Goal: Information Seeking & Learning: Find specific fact

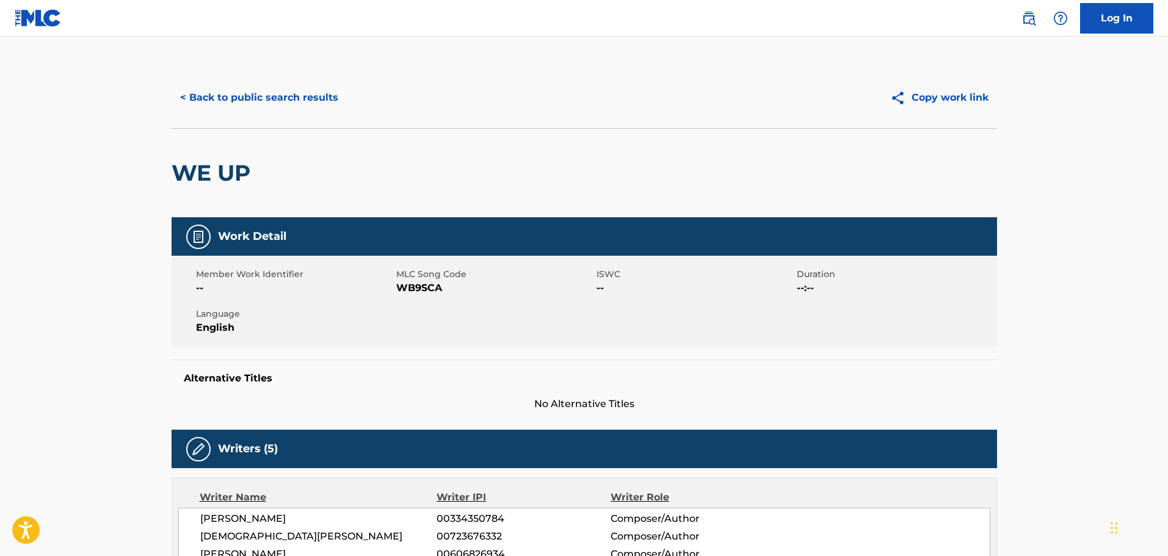
click at [278, 93] on button "< Back to public search results" at bounding box center [259, 97] width 175 height 31
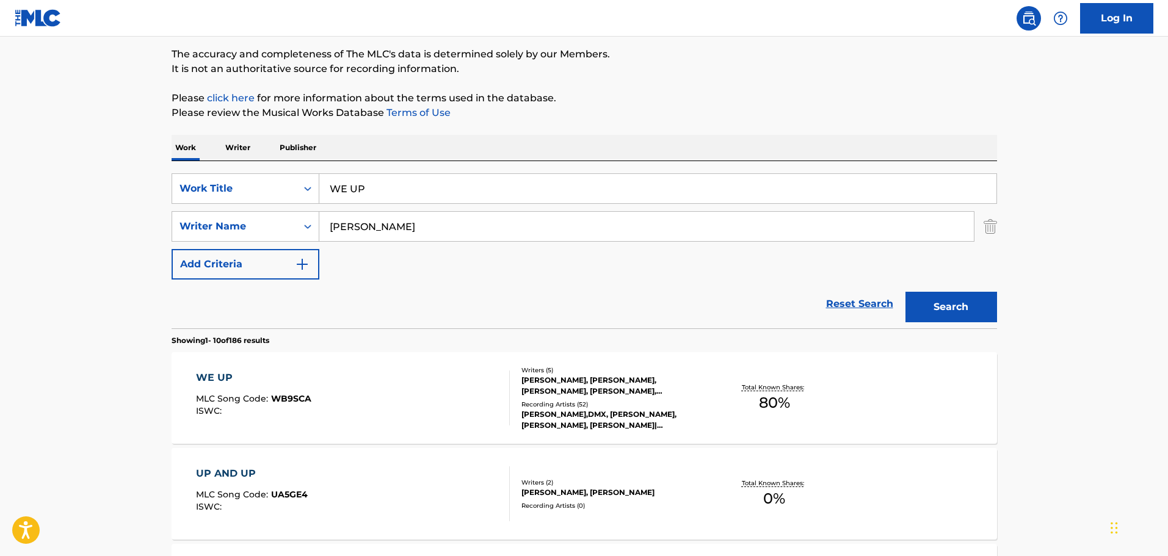
scroll to position [93, 0]
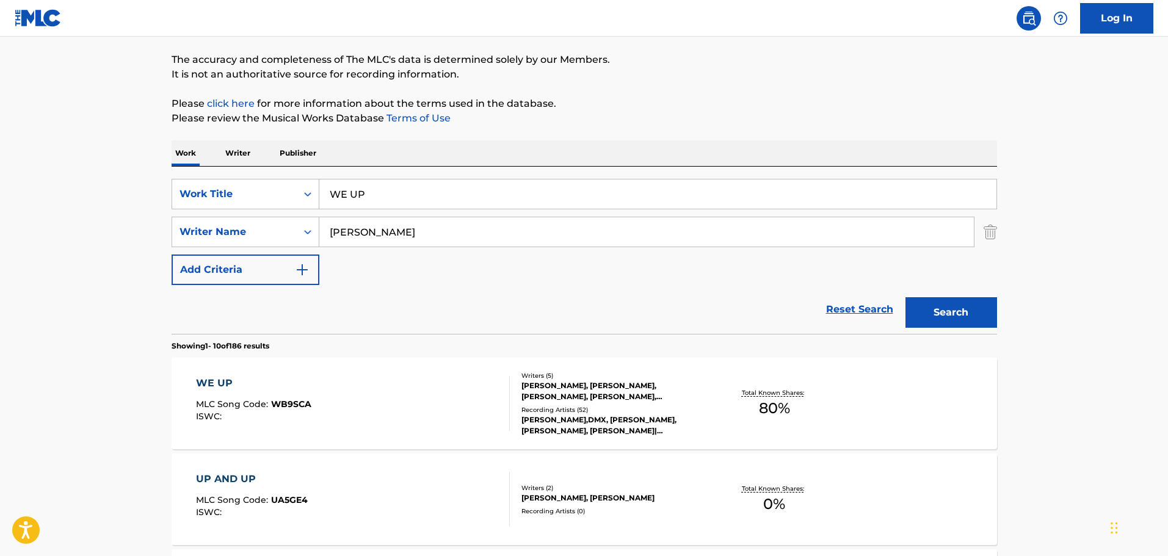
click at [981, 234] on div "SearchWithCriteria62a0b2d0-7376-48f5-9861-ff029f364e27 Writer Name [PERSON_NAME]" at bounding box center [584, 232] width 825 height 31
click at [986, 234] on img "Search Form" at bounding box center [989, 232] width 13 height 31
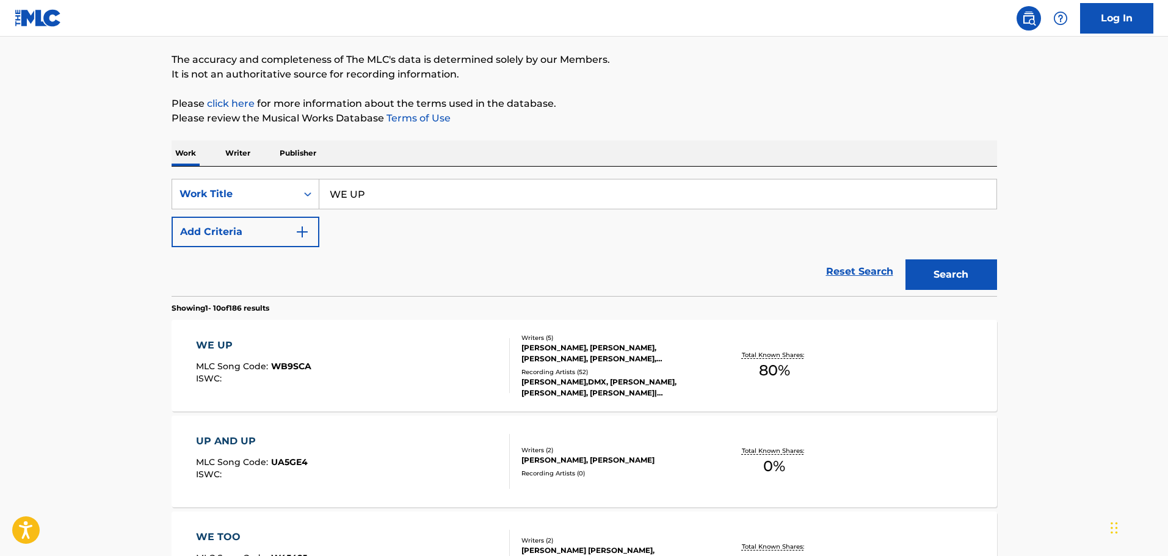
click at [544, 176] on div "SearchWithCriteria0f3edb52-4c8a-4e0f-bfe9-418390db96c0 Work Title WE UP Add Cri…" at bounding box center [584, 231] width 825 height 129
drag, startPoint x: 531, startPoint y: 214, endPoint x: 248, endPoint y: 151, distance: 289.5
paste input "i singed my eyebrows at last nights bon fire"
type input "i singed my eyebrows at last nights bon fire"
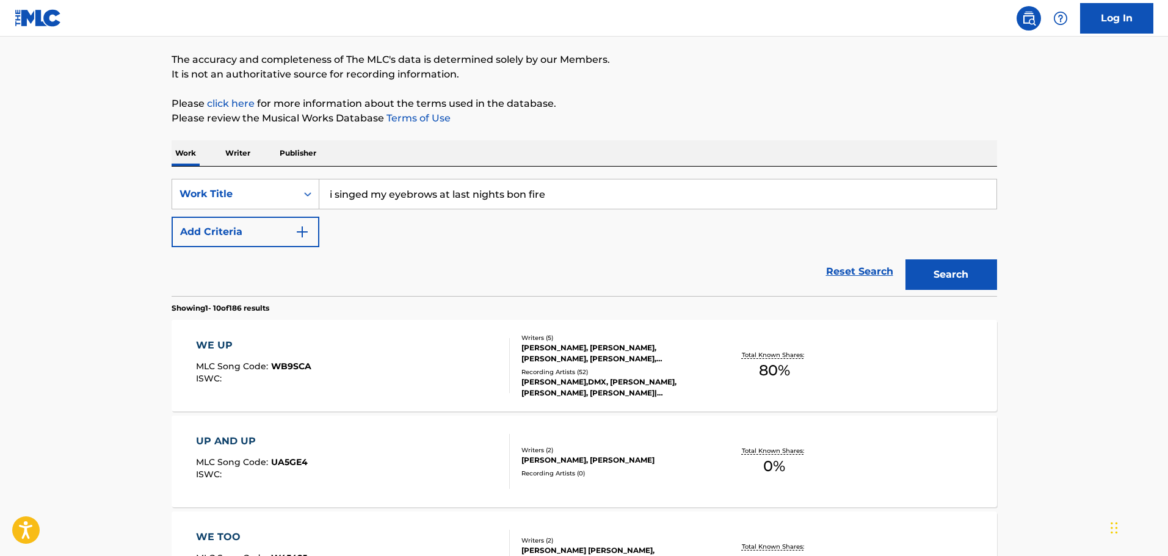
click at [909, 278] on button "Search" at bounding box center [951, 274] width 92 height 31
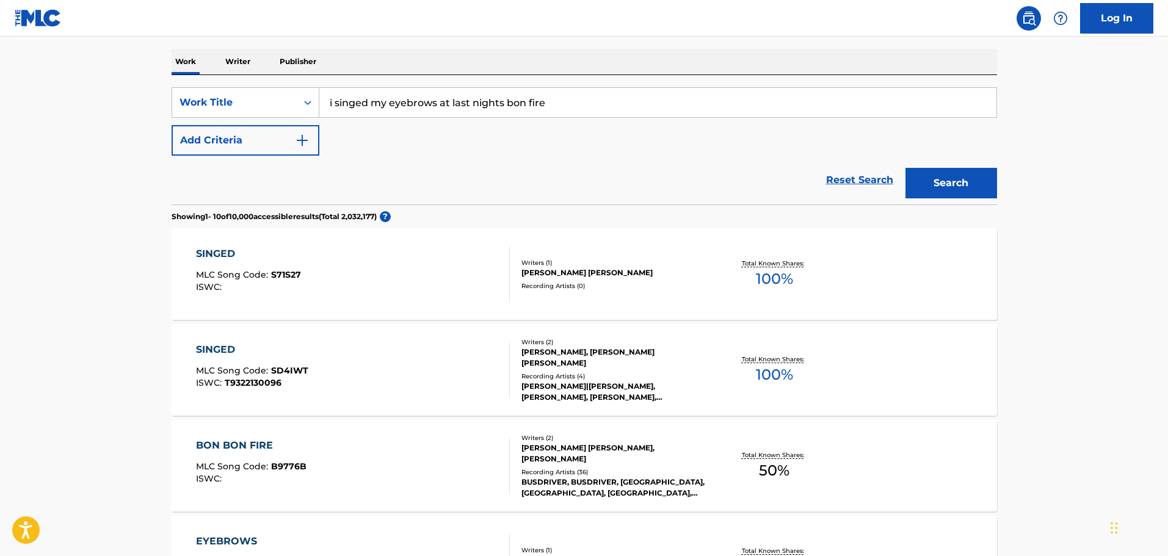
scroll to position [183, 0]
drag, startPoint x: 580, startPoint y: 99, endPoint x: 308, endPoint y: 97, distance: 271.6
click at [308, 97] on div "SearchWithCriteria0f3edb52-4c8a-4e0f-bfe9-418390db96c0 Work Title i singed my e…" at bounding box center [584, 104] width 825 height 31
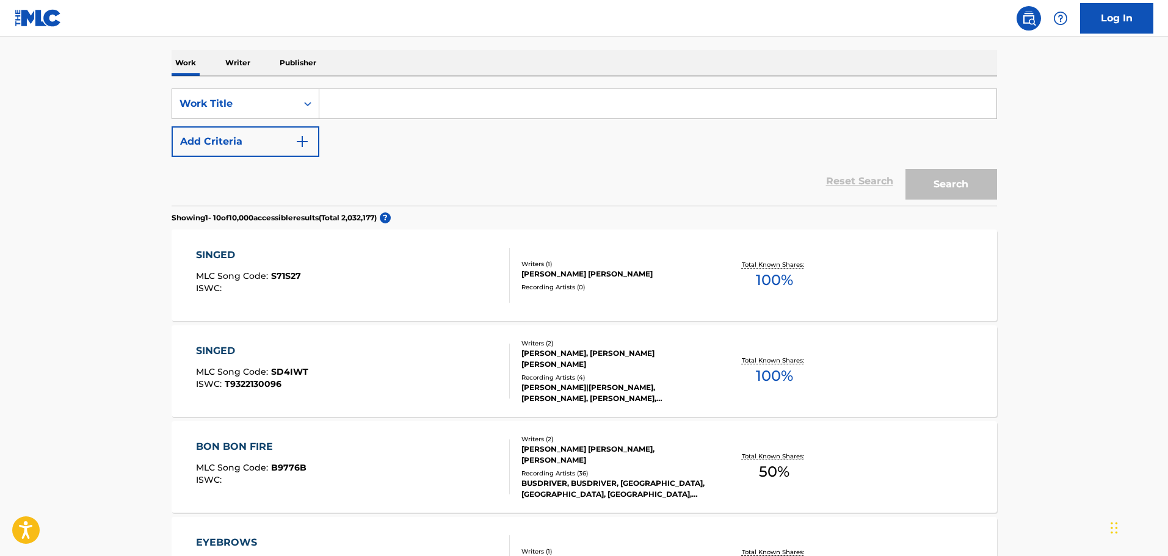
paste input "bow, meet arrow"
click at [927, 189] on button "Search" at bounding box center [951, 184] width 92 height 31
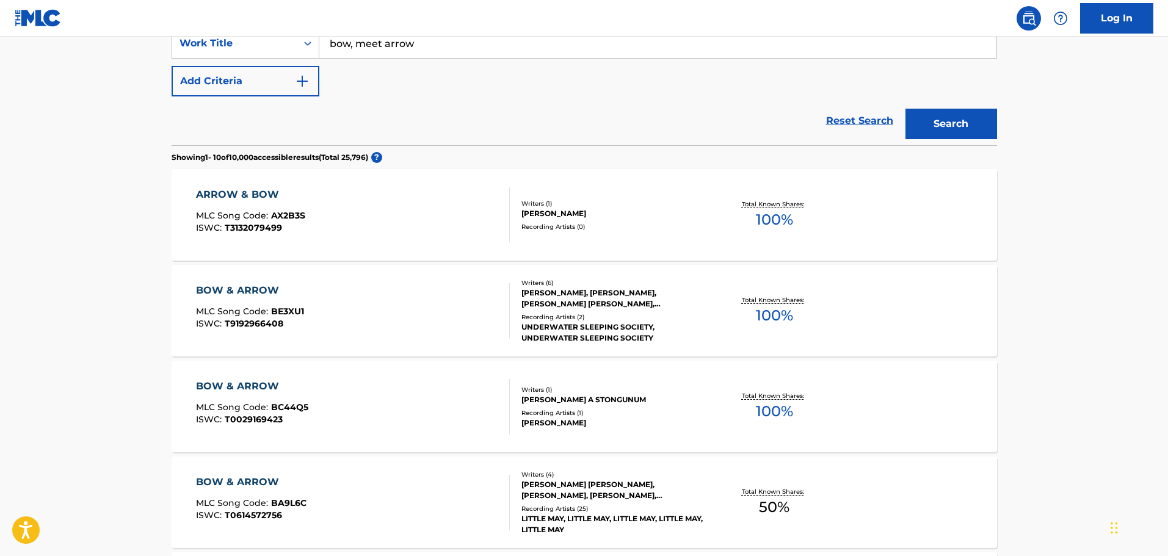
scroll to position [244, 0]
drag, startPoint x: 447, startPoint y: 43, endPoint x: 230, endPoint y: 37, distance: 217.4
click at [230, 37] on div "SearchWithCriteria0f3edb52-4c8a-4e0f-bfe9-418390db96c0 Work Title bow, meet arr…" at bounding box center [584, 42] width 825 height 31
type input "vision in prison"
click at [905, 108] on button "Search" at bounding box center [951, 123] width 92 height 31
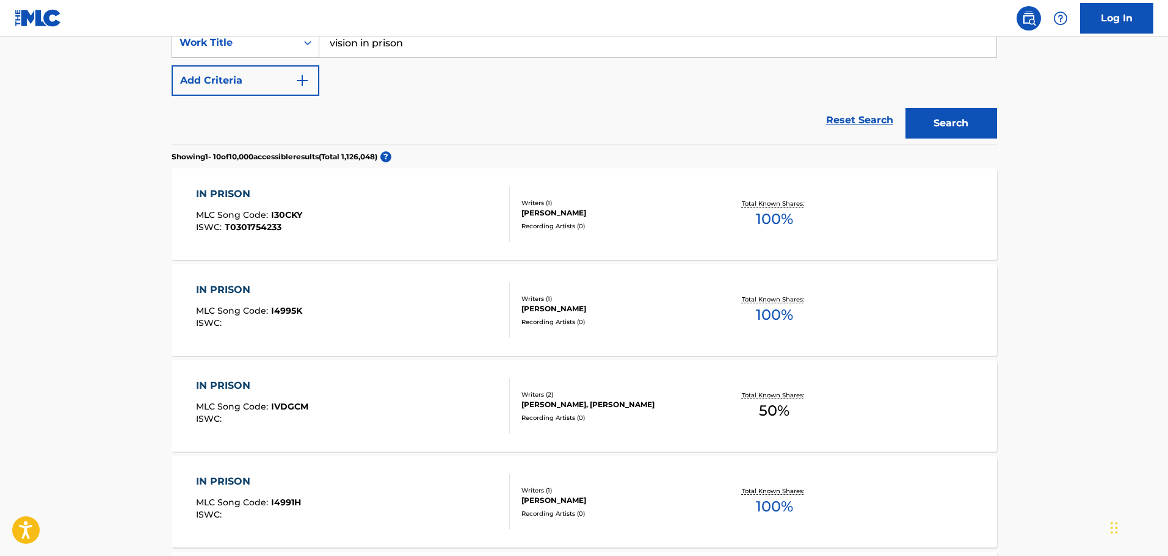
drag, startPoint x: 475, startPoint y: 48, endPoint x: 205, endPoint y: 48, distance: 269.8
click at [205, 48] on div "SearchWithCriteria0f3edb52-4c8a-4e0f-bfe9-418390db96c0 Work Title vision in pri…" at bounding box center [584, 42] width 825 height 31
paste input "illuminated staircase"
type input "illuminated staircase"
click at [934, 109] on button "Search" at bounding box center [951, 123] width 92 height 31
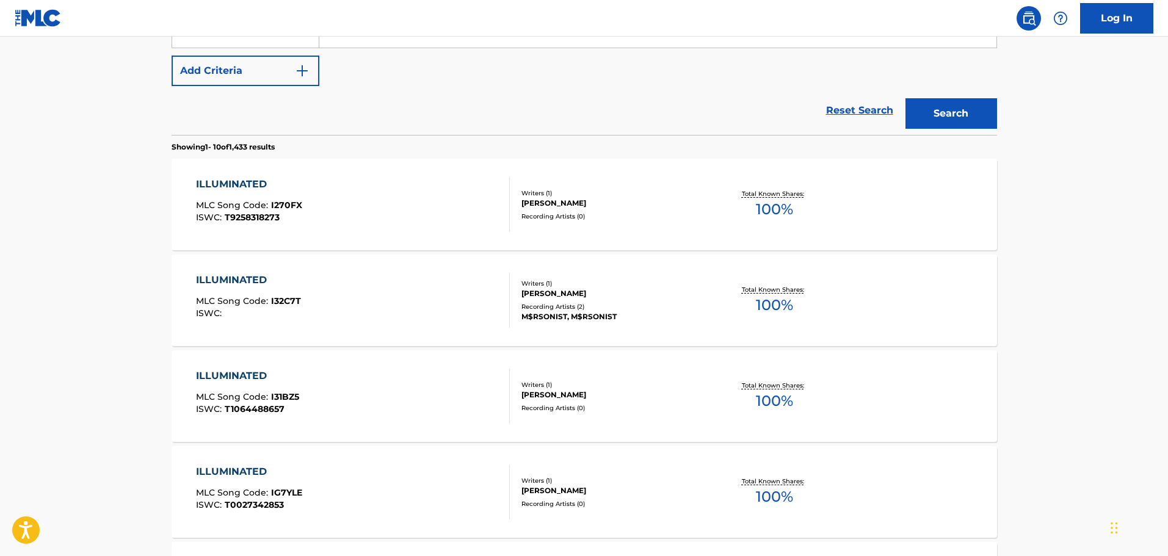
scroll to position [122, 0]
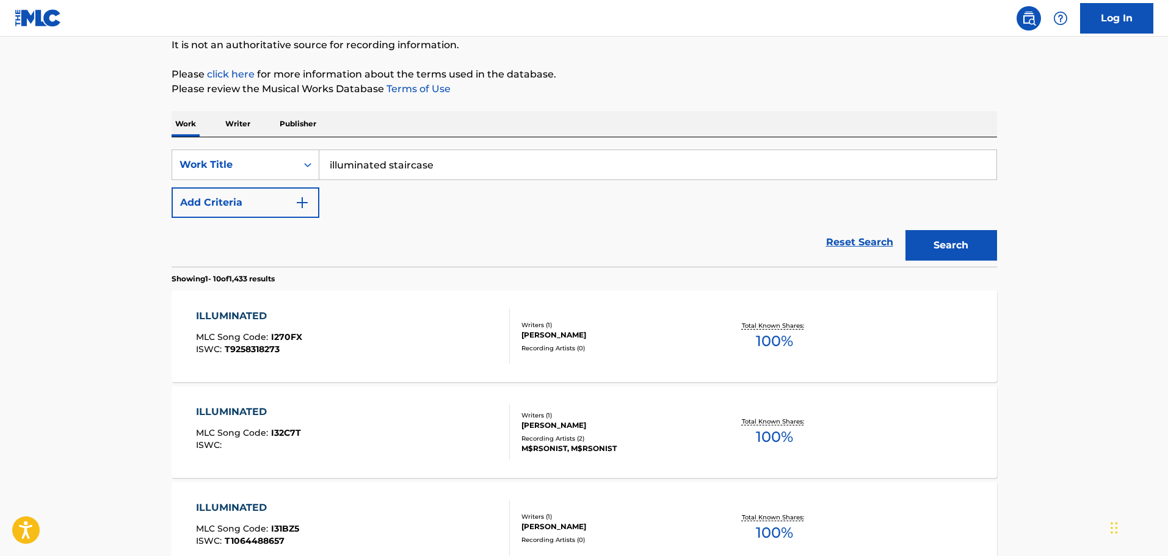
drag, startPoint x: 467, startPoint y: 165, endPoint x: 281, endPoint y: 144, distance: 186.8
click at [281, 144] on div "SearchWithCriteria0f3edb52-4c8a-4e0f-bfe9-418390db96c0 Work Title illuminated s…" at bounding box center [584, 201] width 825 height 129
paste input "sacrificial alter"
type input "sacrificial alter"
click at [925, 237] on button "Search" at bounding box center [951, 245] width 92 height 31
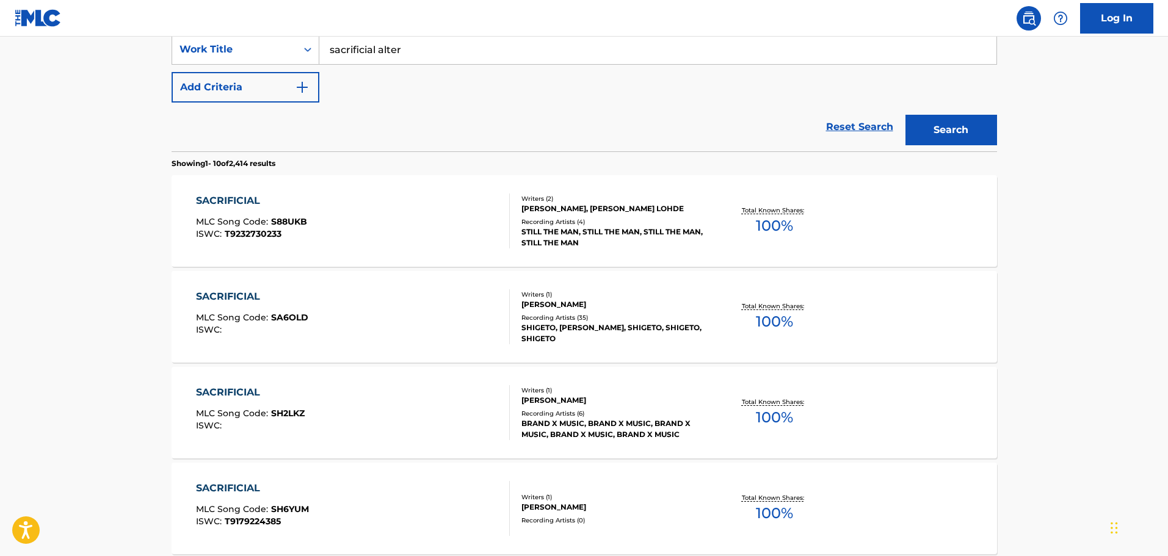
scroll to position [183, 0]
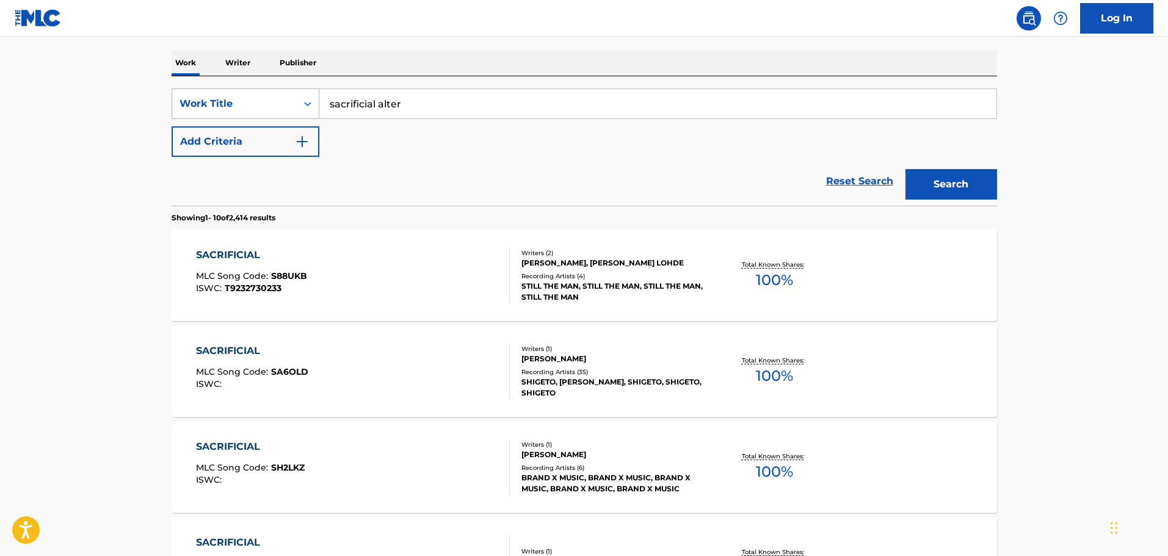
drag, startPoint x: 463, startPoint y: 103, endPoint x: 262, endPoint y: 100, distance: 201.4
click at [262, 100] on div "SearchWithCriteria0f3edb52-4c8a-4e0f-bfe9-418390db96c0 Work Title sacrificial a…" at bounding box center [584, 104] width 825 height 31
paste input "shattered clock"
type input "shattered clock"
click at [924, 182] on button "Search" at bounding box center [951, 184] width 92 height 31
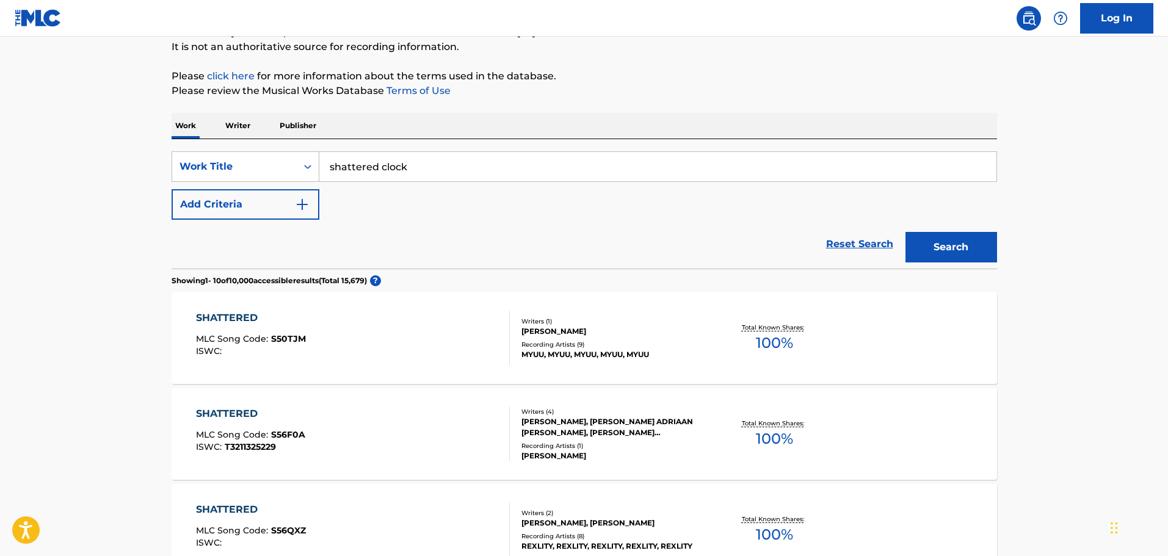
scroll to position [244, 0]
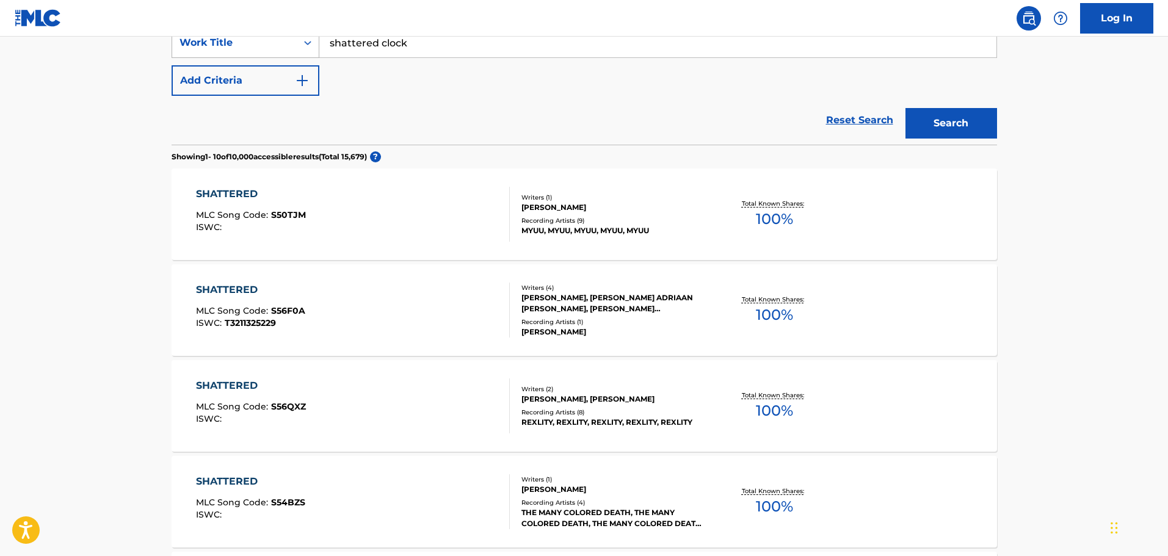
drag, startPoint x: 433, startPoint y: 51, endPoint x: 283, endPoint y: 40, distance: 150.6
click at [283, 40] on div "SearchWithCriteria0f3edb52-4c8a-4e0f-bfe9-418390db96c0 Work Title shattered clo…" at bounding box center [584, 42] width 825 height 31
paste input "i heard [PERSON_NAME] was [DEMOGRAPHIC_DATA]"
type input "i heard [PERSON_NAME] was [DEMOGRAPHIC_DATA]"
click at [933, 135] on button "Search" at bounding box center [951, 123] width 92 height 31
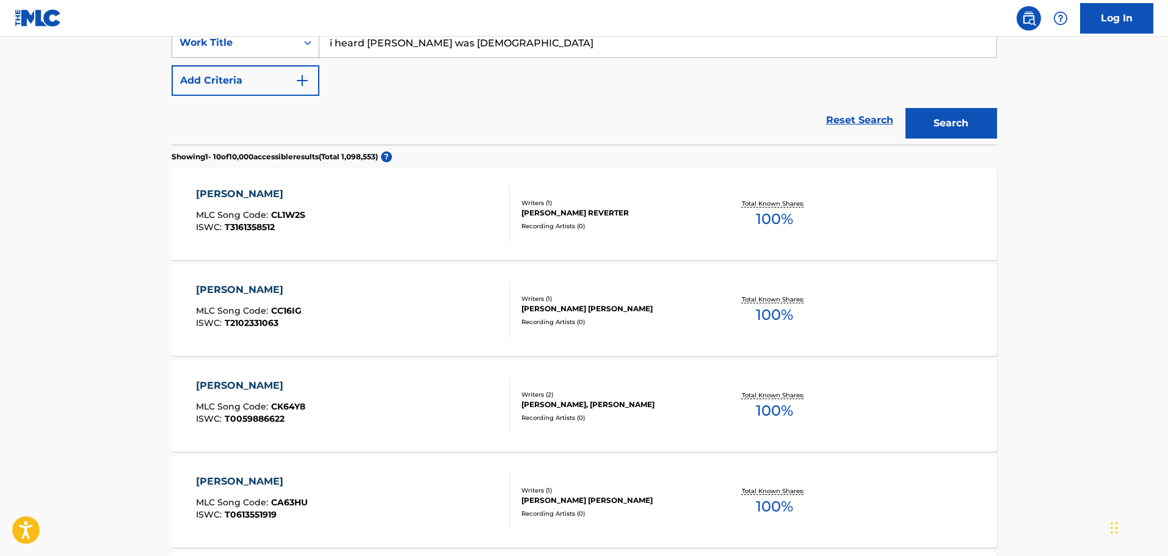
drag, startPoint x: 509, startPoint y: 54, endPoint x: 234, endPoint y: 46, distance: 274.8
click at [234, 46] on div "SearchWithCriteria0f3edb52-4c8a-4e0f-bfe9-418390db96c0 Work Title i heard [PERS…" at bounding box center [584, 42] width 825 height 31
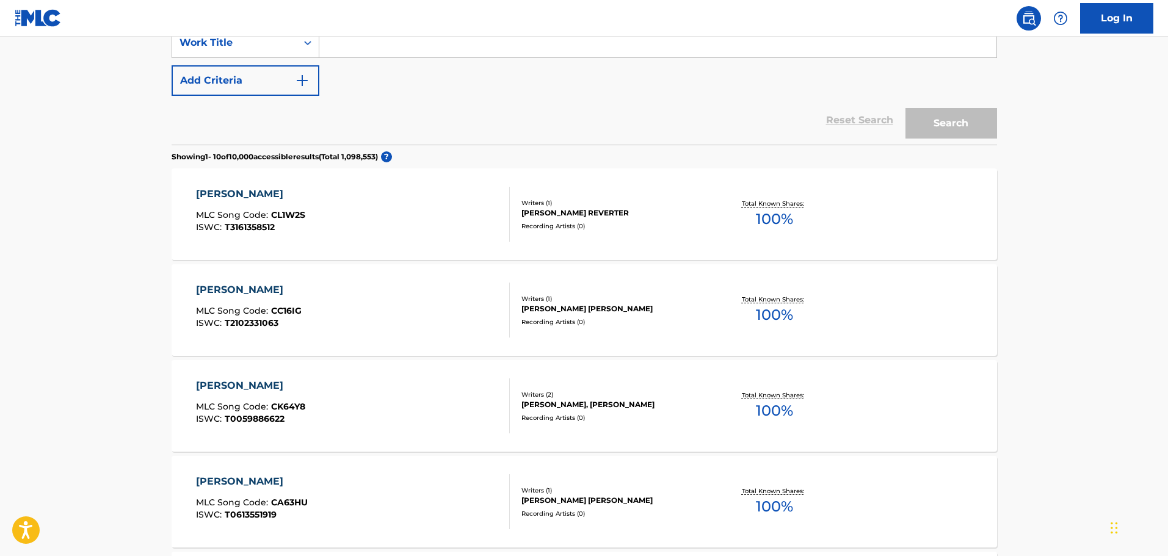
drag, startPoint x: 339, startPoint y: 36, endPoint x: 338, endPoint y: 43, distance: 7.0
paste input "record this analog in the log"
type input "record this analog in the log"
click at [1000, 124] on div "The MLC Public Work Search The accuracy and completeness of The MLC's data is d…" at bounding box center [584, 504] width 855 height 1362
click at [962, 119] on button "Search" at bounding box center [951, 123] width 92 height 31
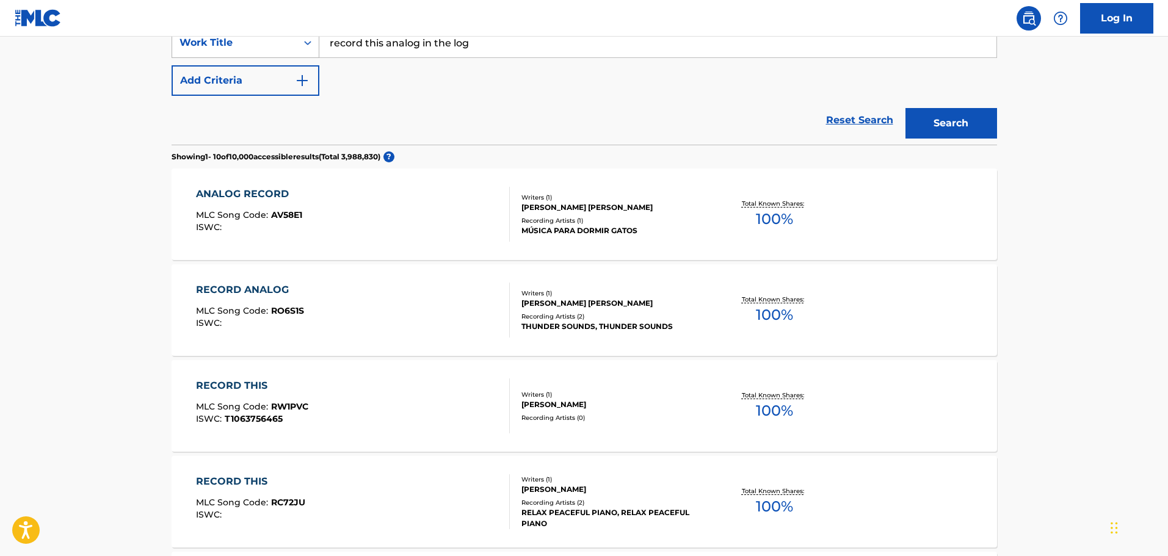
drag, startPoint x: 479, startPoint y: 49, endPoint x: 287, endPoint y: 48, distance: 191.7
click at [287, 48] on div "SearchWithCriteria0f3edb52-4c8a-4e0f-bfe9-418390db96c0 Work Title record this a…" at bounding box center [584, 42] width 825 height 31
paste input "stu, stu, [PERSON_NAME], stu, [MEDICAL_DATA]"
click at [948, 120] on button "Search" at bounding box center [951, 123] width 92 height 31
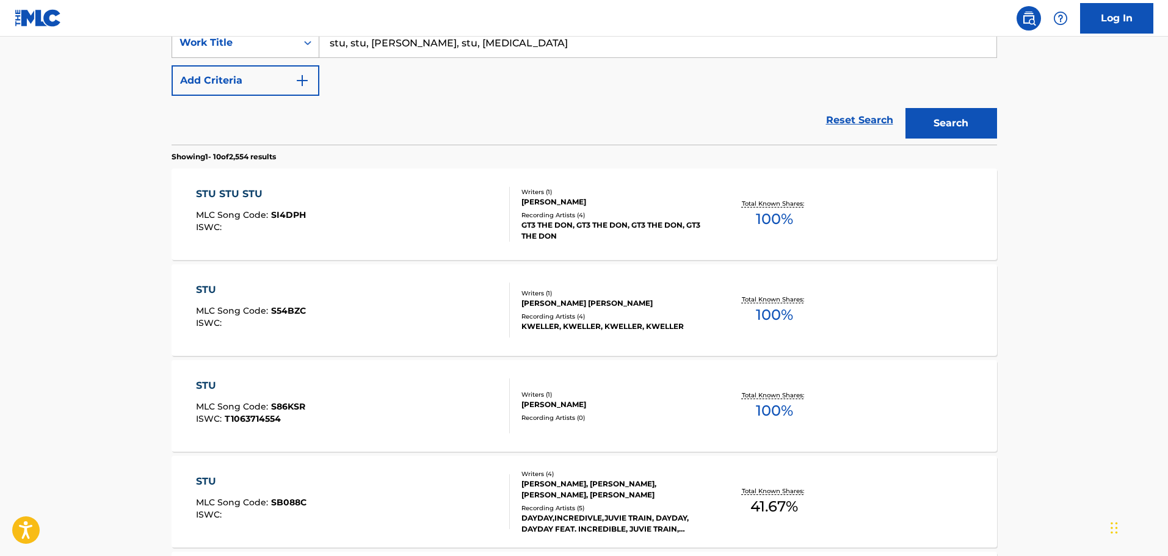
drag, startPoint x: 458, startPoint y: 49, endPoint x: 197, endPoint y: 48, distance: 261.9
click at [197, 48] on div "SearchWithCriteria0f3edb52-4c8a-4e0f-bfe9-418390db96c0 Work Title stu, stu, stu…" at bounding box center [584, 42] width 825 height 31
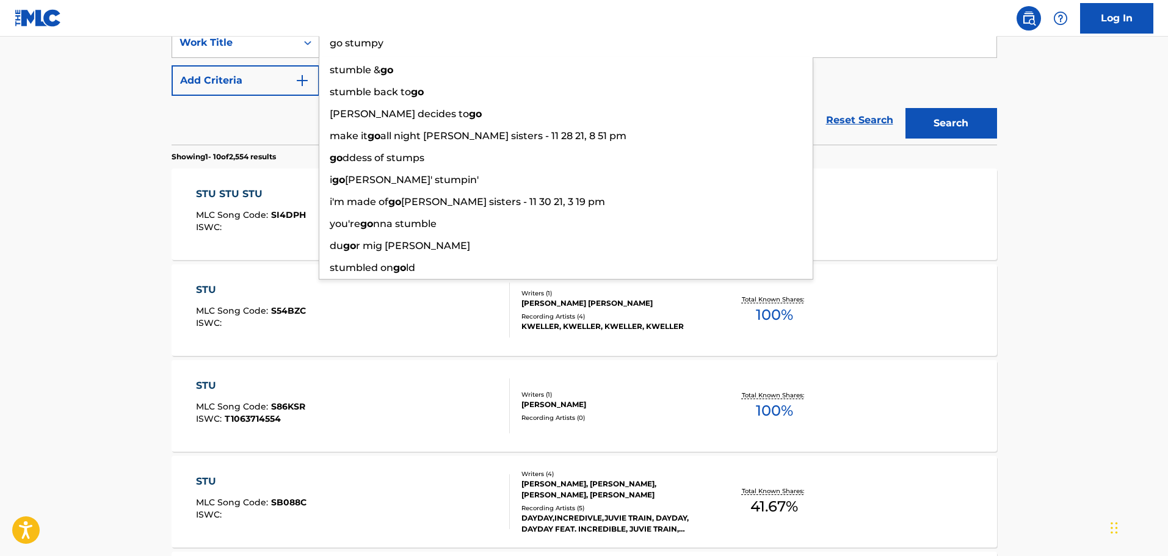
click at [905, 108] on button "Search" at bounding box center [951, 123] width 92 height 31
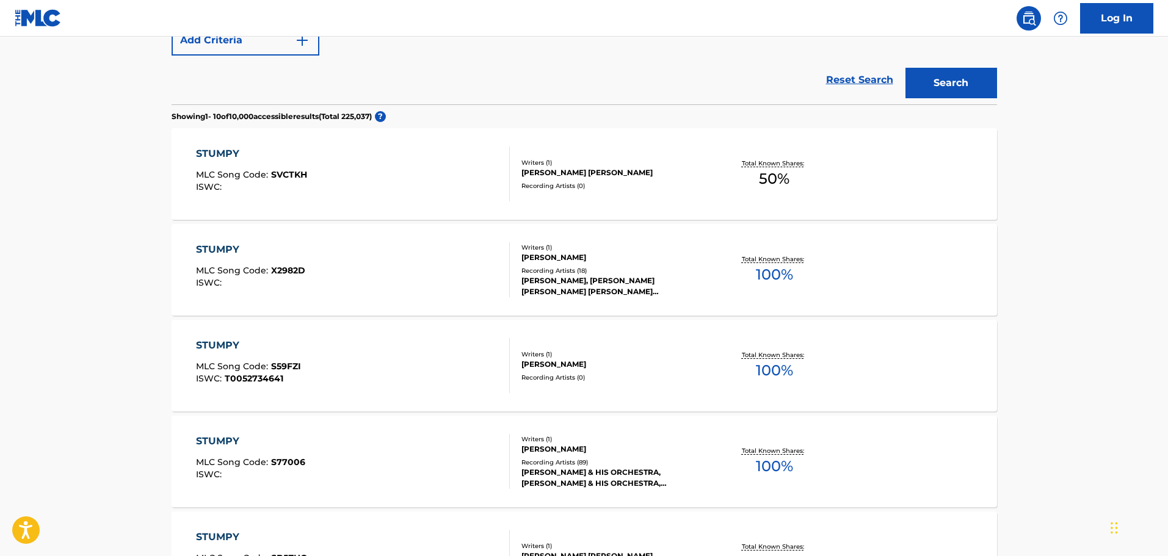
scroll to position [183, 0]
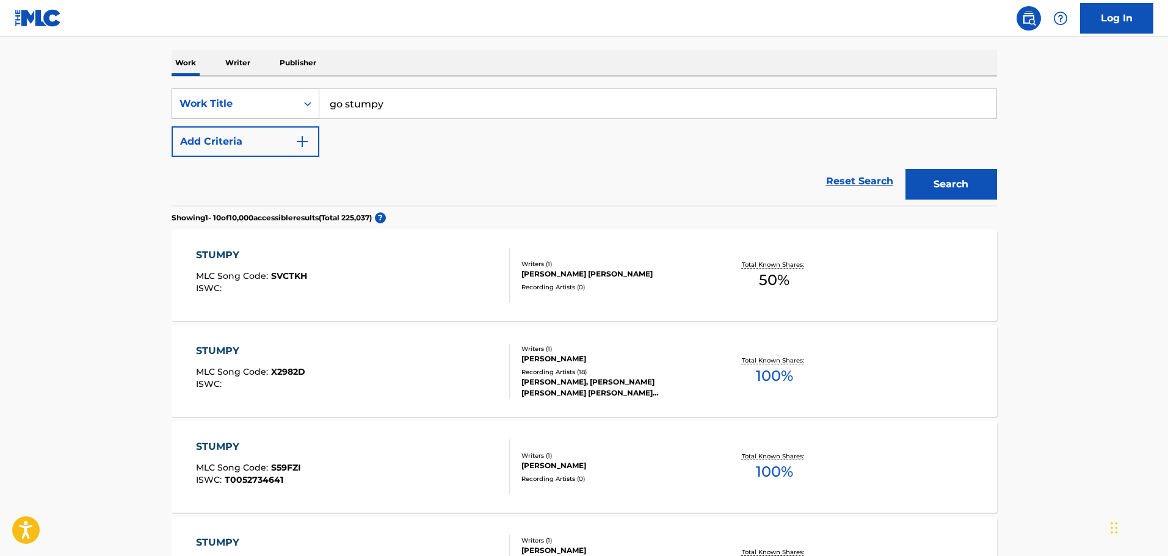
drag, startPoint x: 408, startPoint y: 107, endPoint x: 247, endPoint y: 103, distance: 161.2
click at [247, 103] on div "SearchWithCriteria0f3edb52-4c8a-4e0f-bfe9-418390db96c0 Work Title go stumpy" at bounding box center [584, 104] width 825 height 31
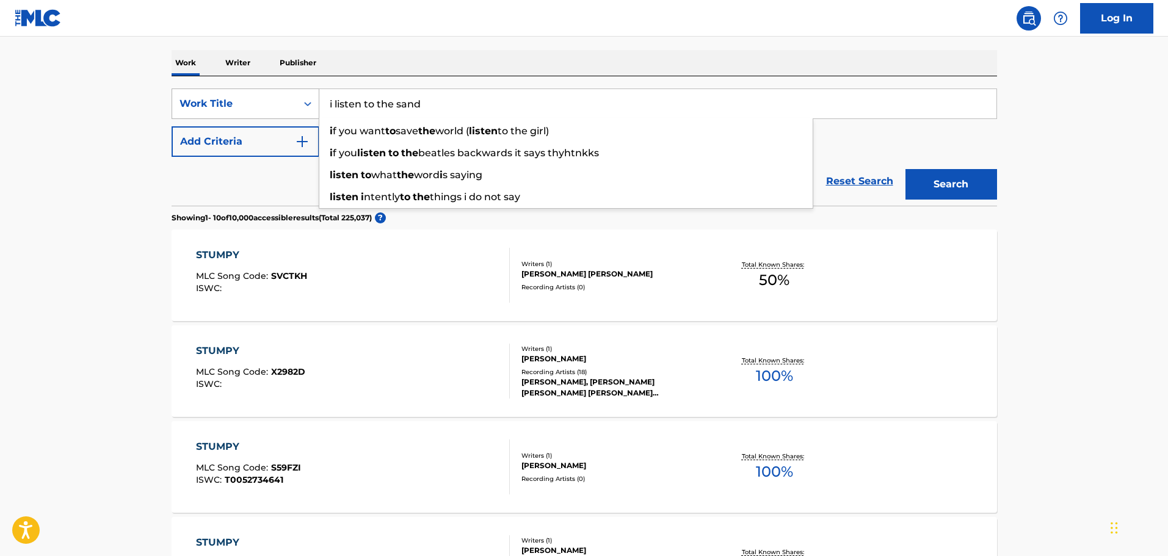
type input "i listen to the sand"
click at [905, 169] on button "Search" at bounding box center [951, 184] width 92 height 31
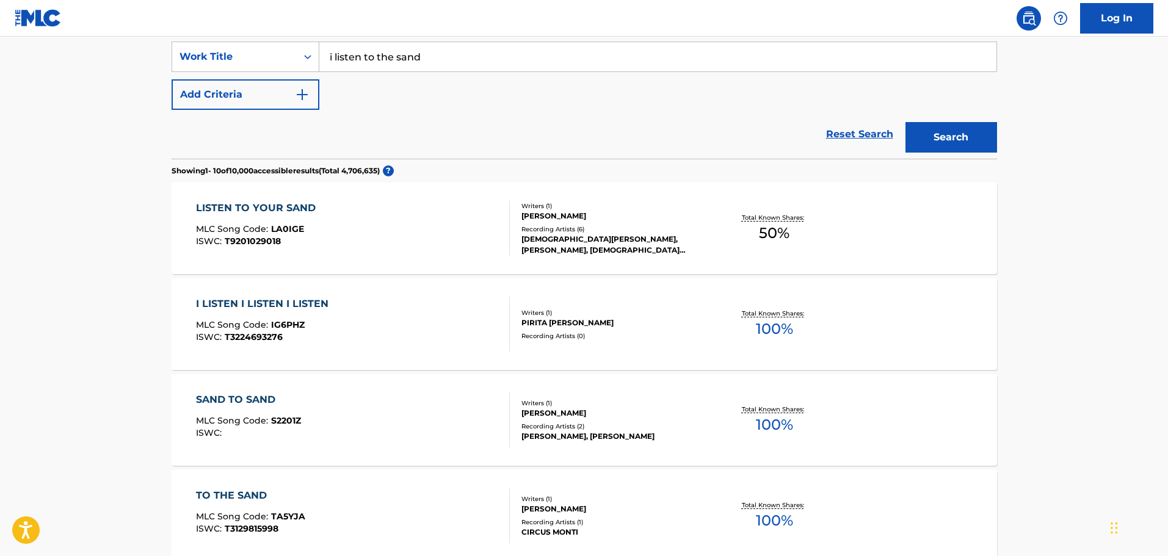
scroll to position [244, 0]
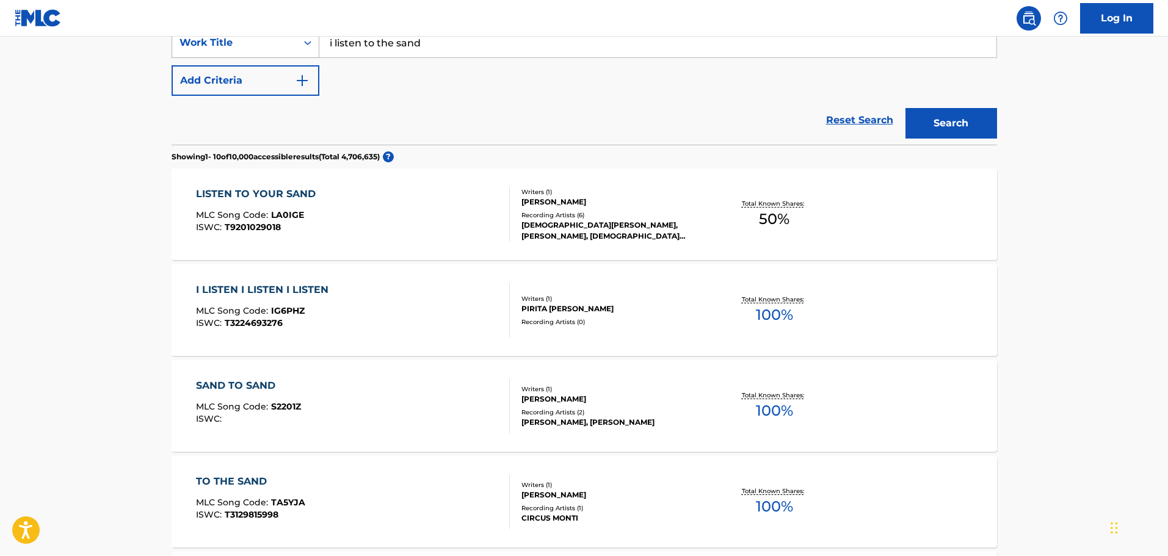
drag, startPoint x: 445, startPoint y: 43, endPoint x: 275, endPoint y: 46, distance: 169.7
click at [275, 46] on div "SearchWithCriteria0f3edb52-4c8a-4e0f-bfe9-418390db96c0 Work Title i listen to t…" at bounding box center [584, 42] width 825 height 31
paste input "baroon mind"
type input "baroon mind"
click at [997, 118] on div "The MLC Public Work Search The accuracy and completeness of The MLC's data is d…" at bounding box center [584, 504] width 855 height 1362
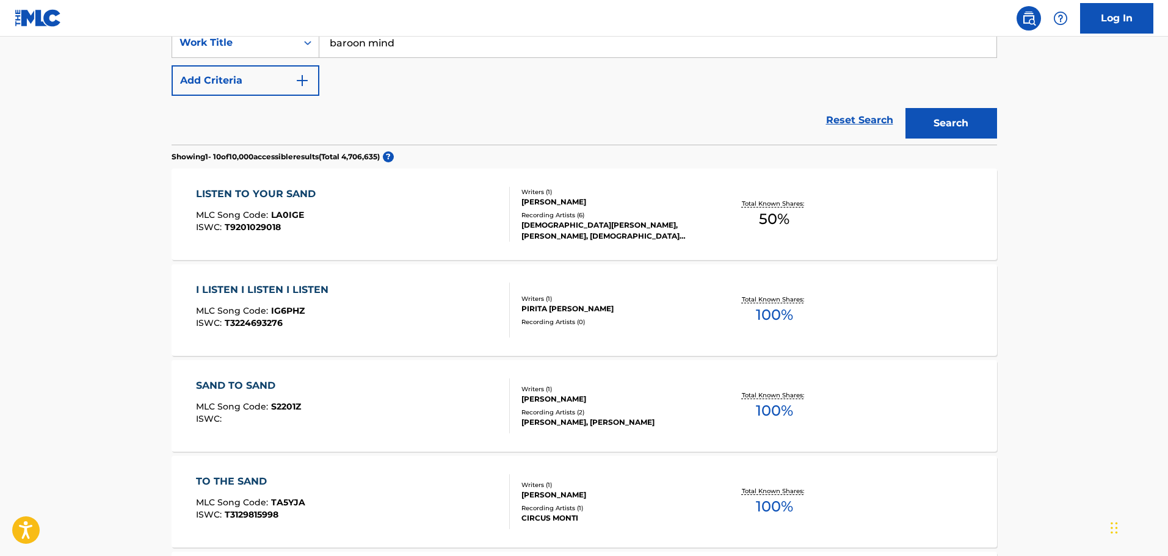
click at [969, 122] on button "Search" at bounding box center [951, 123] width 92 height 31
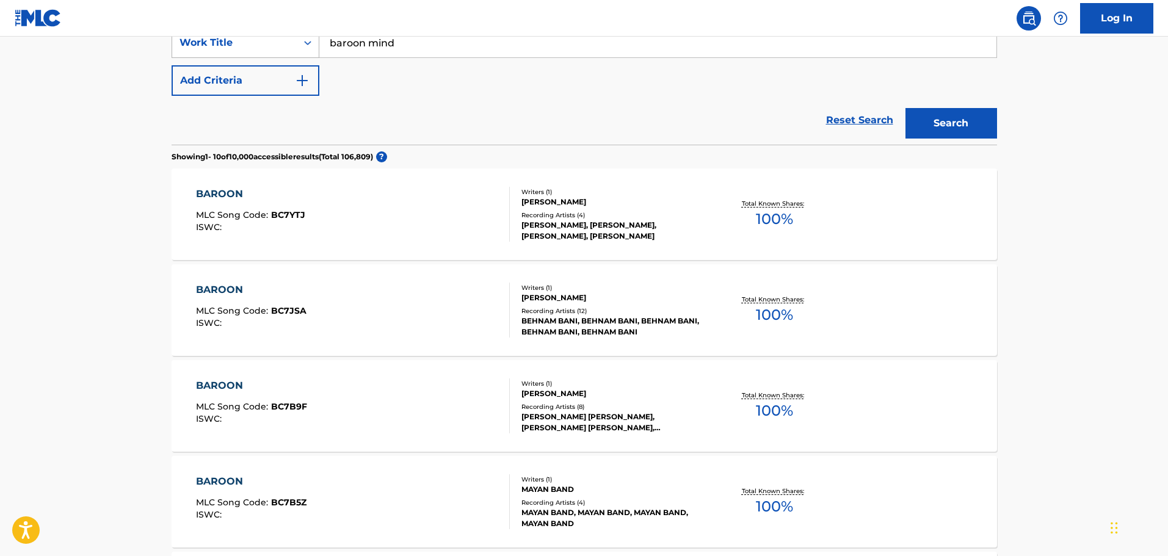
drag, startPoint x: 478, startPoint y: 52, endPoint x: 307, endPoint y: 43, distance: 171.2
click at [307, 43] on div "SearchWithCriteria0f3edb52-4c8a-4e0f-bfe9-418390db96c0 Work Title baroon mind" at bounding box center [584, 42] width 825 height 31
paste input "eat before we eat you"
type input "eat before we eat you"
click at [942, 124] on button "Search" at bounding box center [951, 123] width 92 height 31
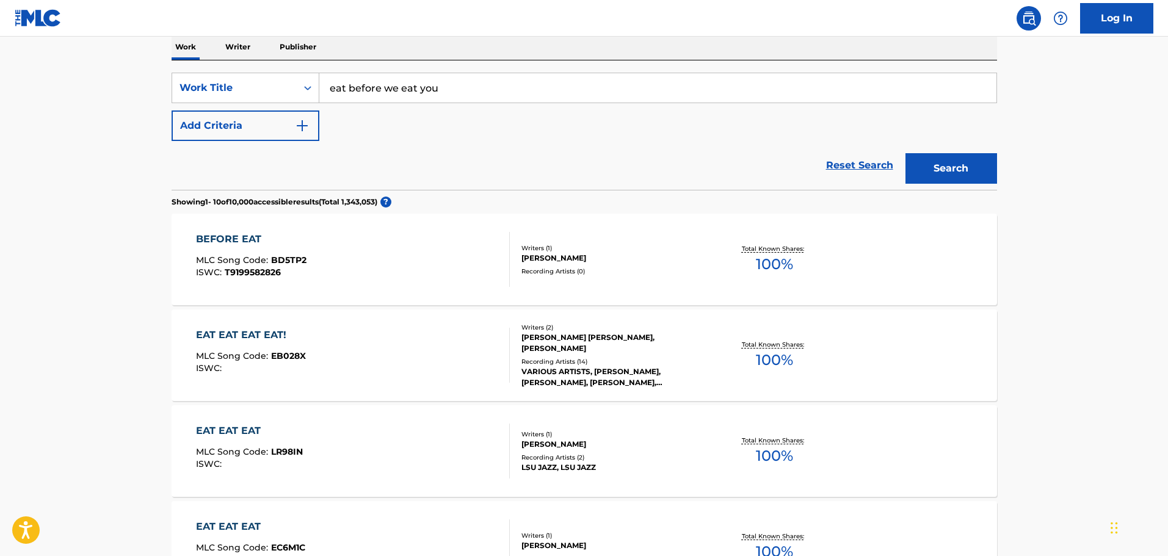
scroll to position [122, 0]
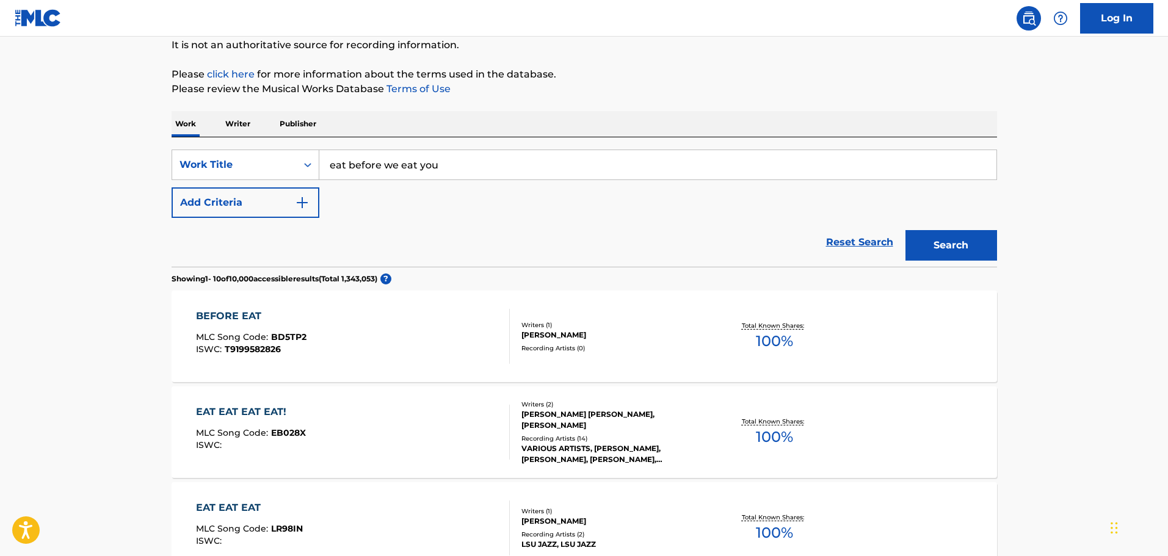
drag, startPoint x: 479, startPoint y: 168, endPoint x: 280, endPoint y: 139, distance: 201.1
click at [280, 139] on div "SearchWithCriteria0f3edb52-4c8a-4e0f-bfe9-418390db96c0 Work Title eat before we…" at bounding box center [584, 201] width 825 height 129
paste input "first the wind, then the cloak"
type input "first the wind, then the cloak"
click at [938, 244] on button "Search" at bounding box center [951, 245] width 92 height 31
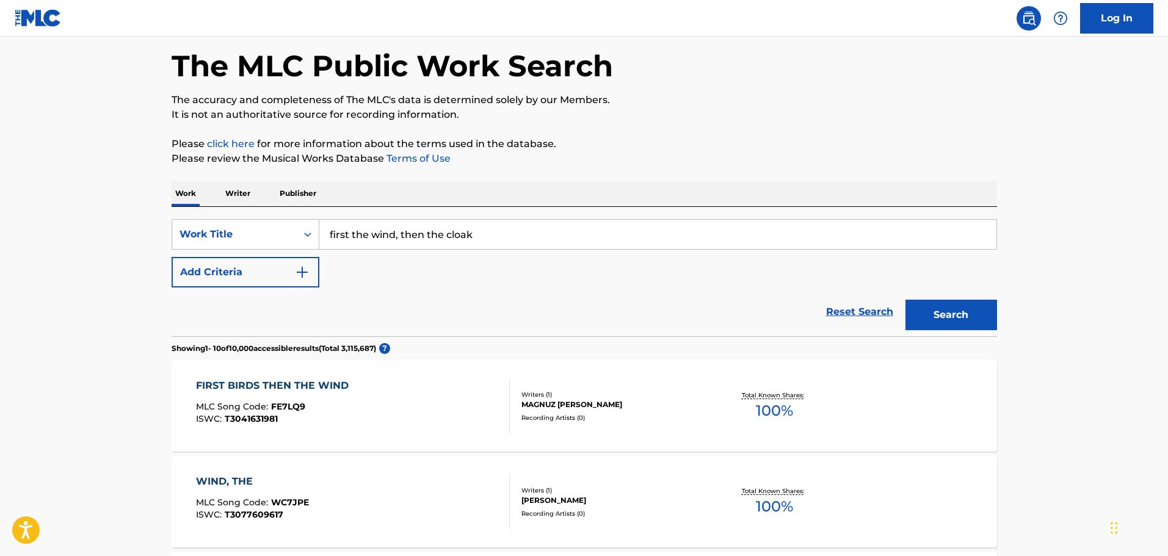
scroll to position [183, 0]
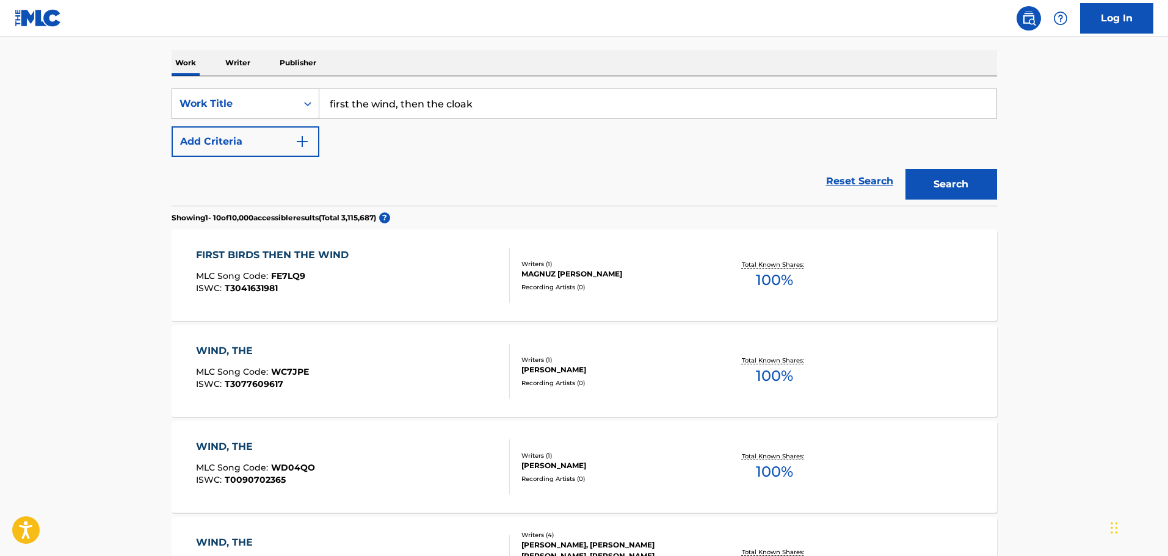
drag, startPoint x: 569, startPoint y: 109, endPoint x: 300, endPoint y: 112, distance: 269.2
click at [300, 112] on div "SearchWithCriteria0f3edb52-4c8a-4e0f-bfe9-418390db96c0 Work Title first the win…" at bounding box center [584, 104] width 825 height 31
paste input "paradox vortex"
type input "paradox vortex"
click at [969, 195] on button "Search" at bounding box center [951, 184] width 92 height 31
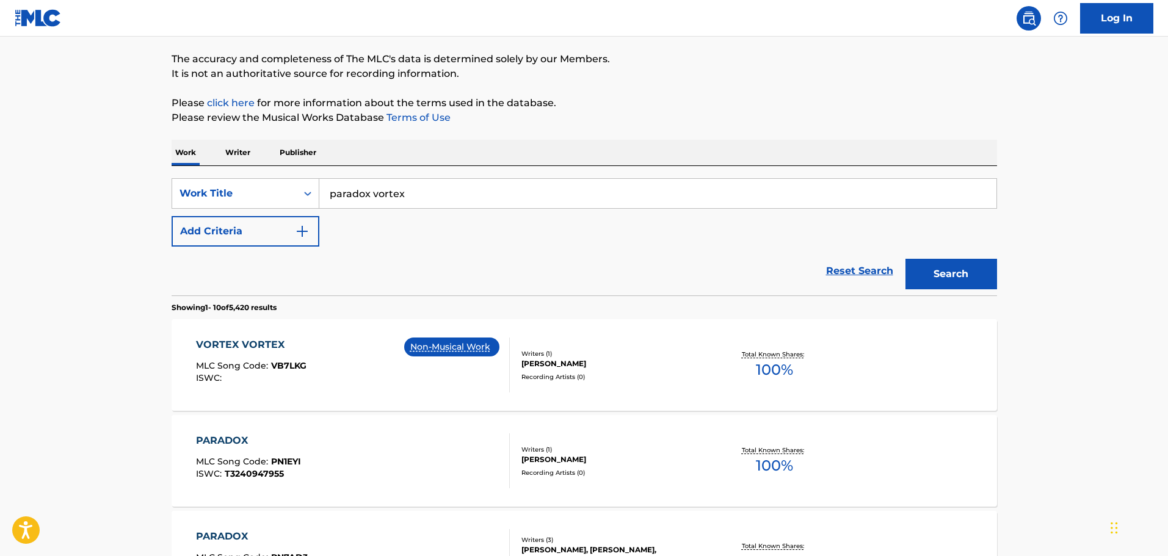
scroll to position [244, 0]
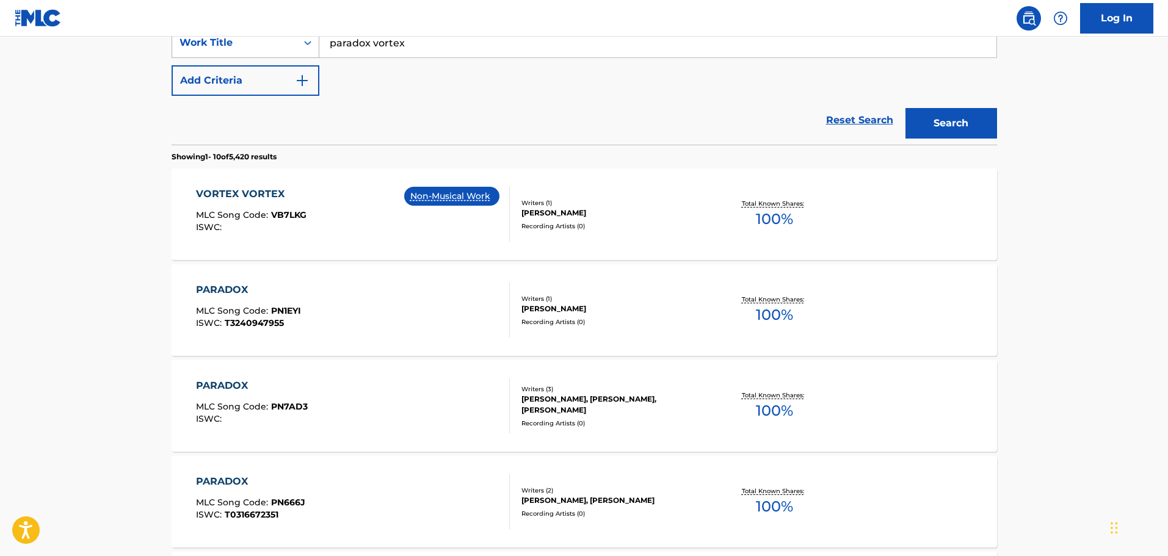
drag, startPoint x: 452, startPoint y: 51, endPoint x: 283, endPoint y: 54, distance: 168.5
click at [283, 54] on div "SearchWithCriteria0f3edb52-4c8a-4e0f-bfe9-418390db96c0 Work Title paradox vortex" at bounding box center [584, 42] width 825 height 31
paste input "your hero will be swallowed"
click at [968, 124] on button "Search" at bounding box center [951, 123] width 92 height 31
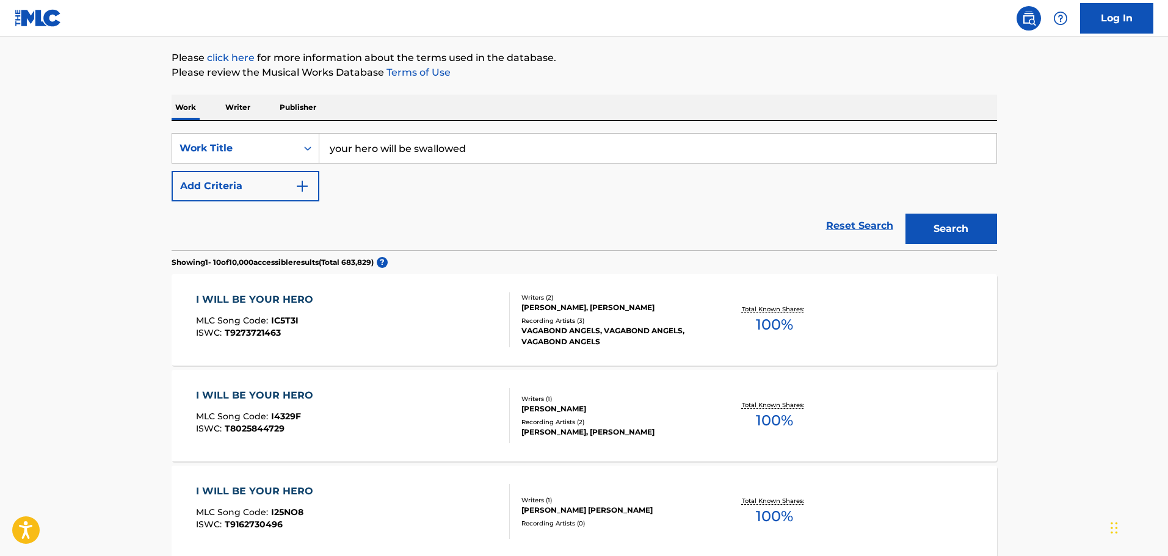
scroll to position [122, 0]
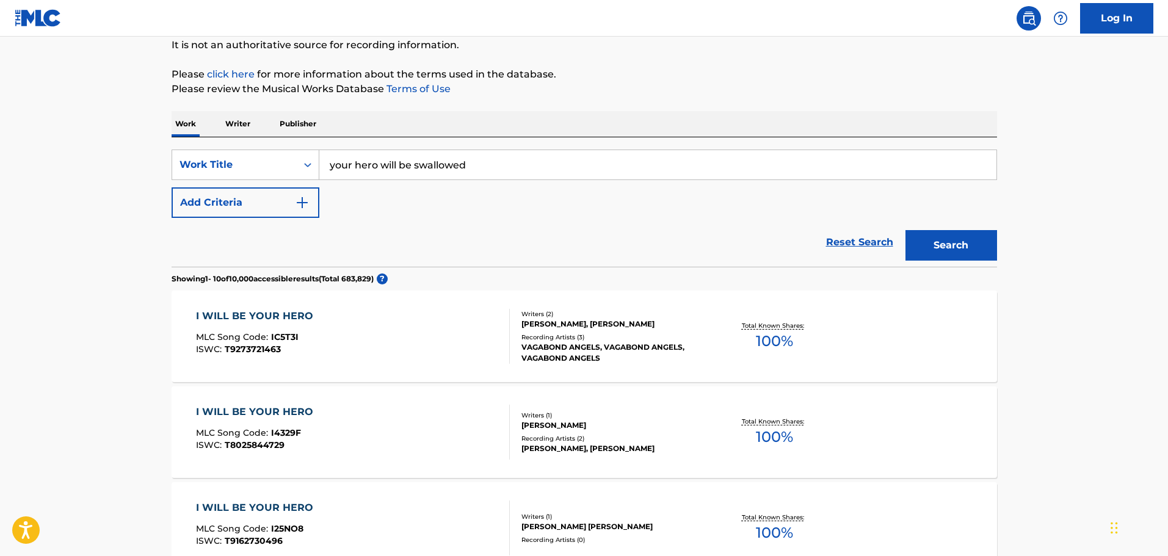
drag, startPoint x: 506, startPoint y: 171, endPoint x: 262, endPoint y: 143, distance: 245.7
click at [262, 143] on div "SearchWithCriteria0f3edb52-4c8a-4e0f-bfe9-418390db96c0 Work Title your hero wil…" at bounding box center [584, 201] width 825 height 129
type input "please don't love me now"
click at [905, 230] on button "Search" at bounding box center [951, 245] width 92 height 31
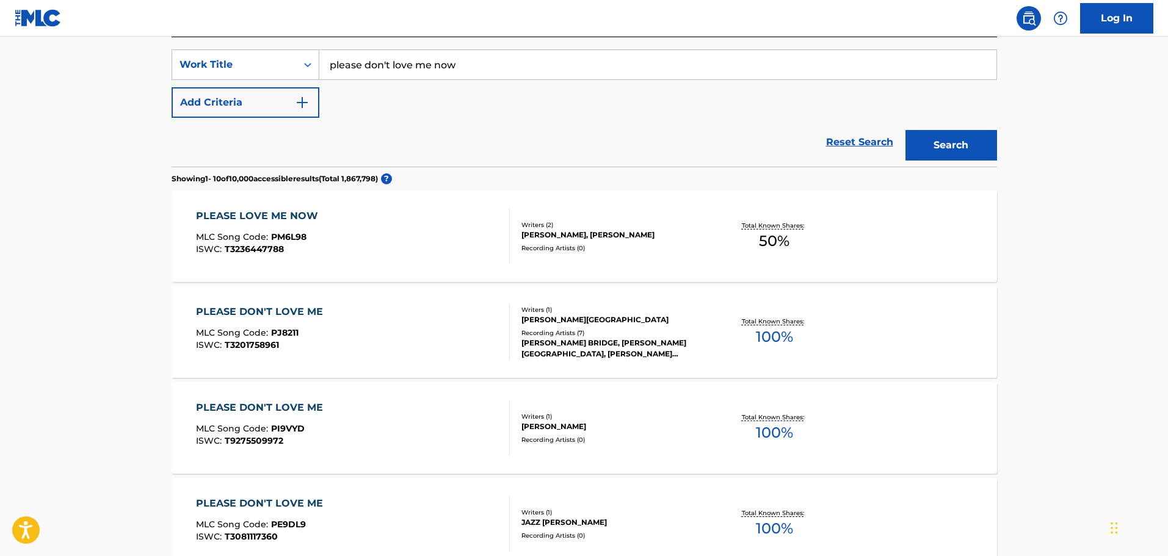
scroll to position [244, 0]
